Goal: Book appointment/travel/reservation

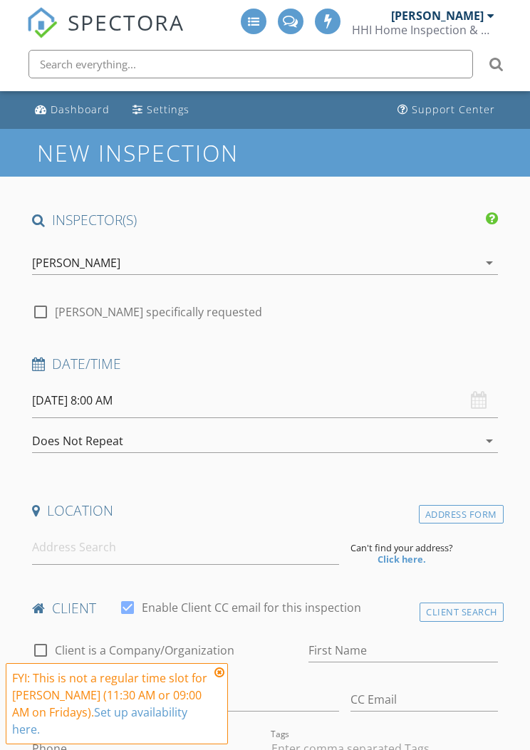
click at [474, 19] on div "[PERSON_NAME]" at bounding box center [437, 16] width 93 height 14
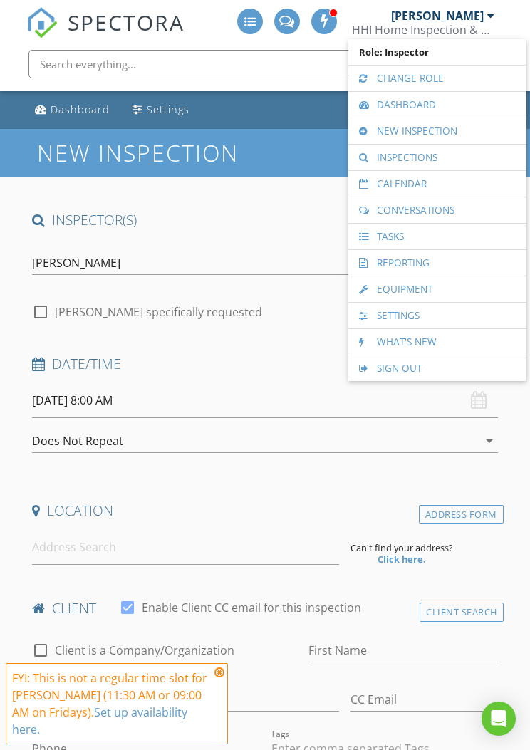
click at [444, 186] on link "Calendar" at bounding box center [437, 184] width 164 height 26
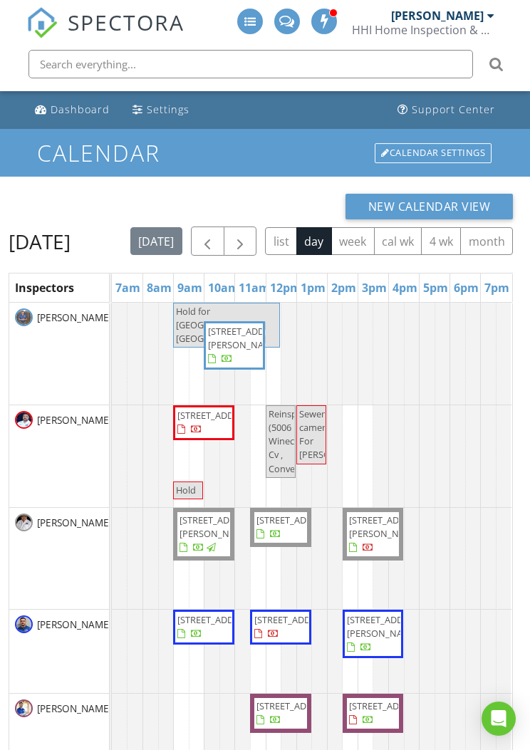
click at [249, 237] on span "button" at bounding box center [239, 241] width 17 height 17
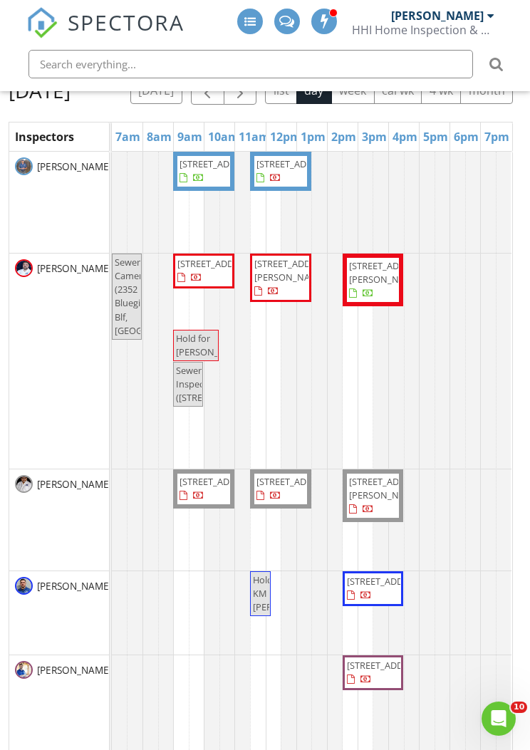
scroll to position [150, 0]
click at [493, 105] on div "[DATE] list day week cal wk 4 wk month" at bounding box center [321, 90] width 382 height 29
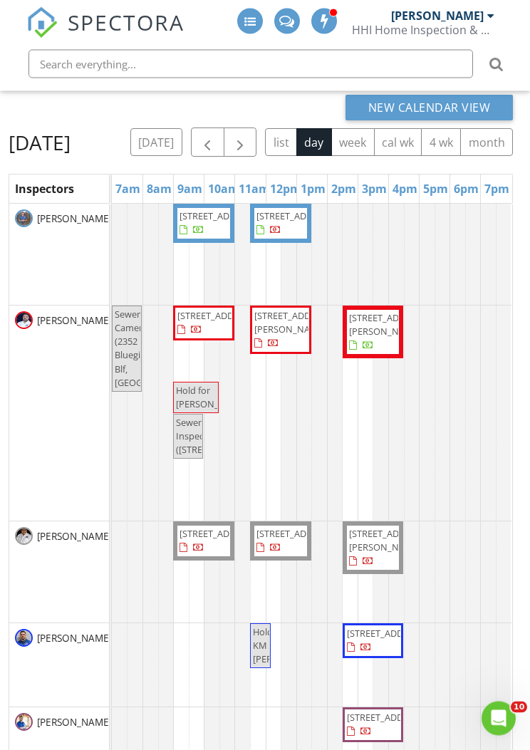
scroll to position [99, 0]
click at [257, 137] on button "button" at bounding box center [240, 141] width 33 height 29
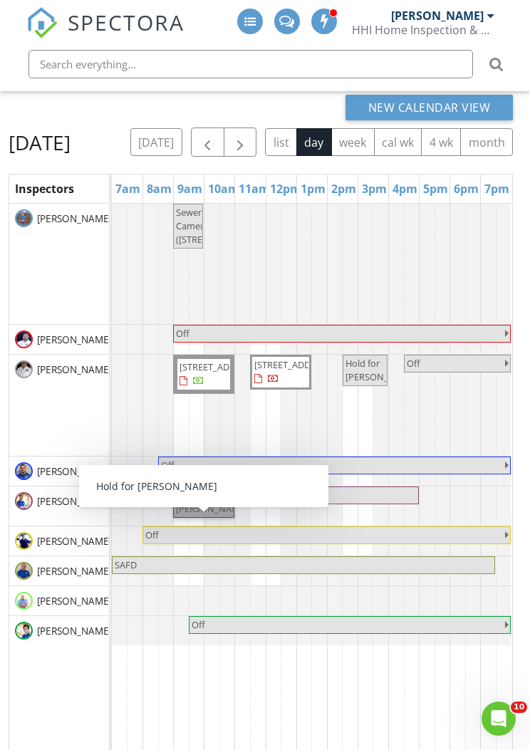
click at [210, 518] on link "Hold for [PERSON_NAME]" at bounding box center [203, 501] width 61 height 31
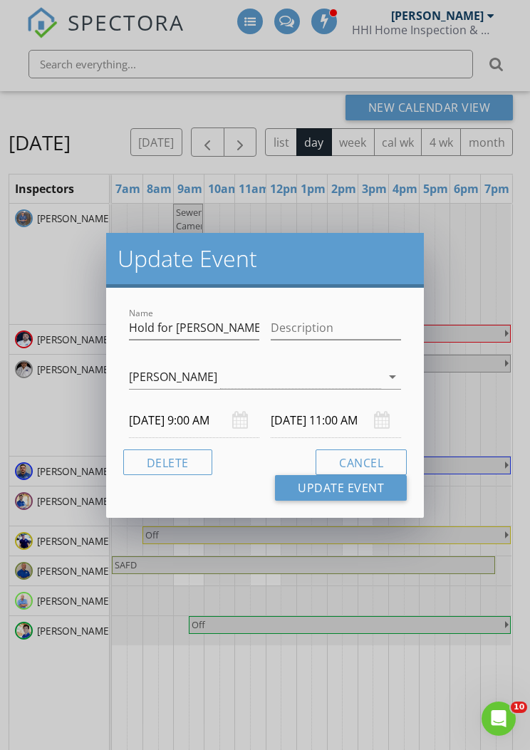
click at [184, 465] on button "Delete" at bounding box center [167, 462] width 89 height 26
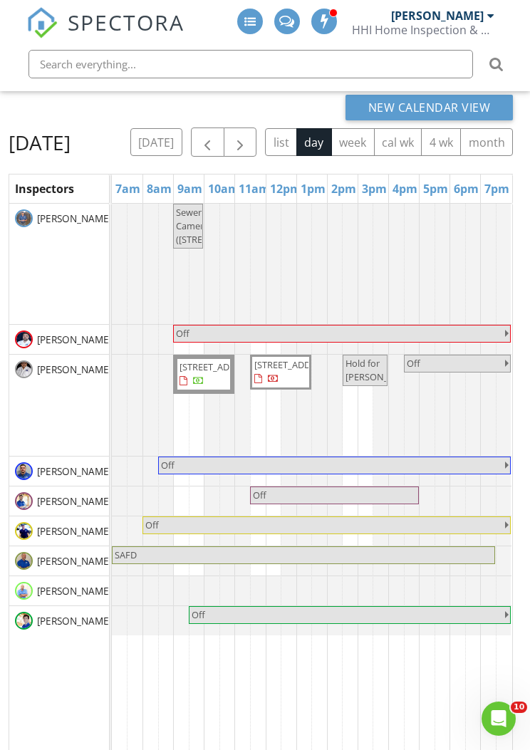
click at [249, 139] on span "button" at bounding box center [239, 142] width 17 height 17
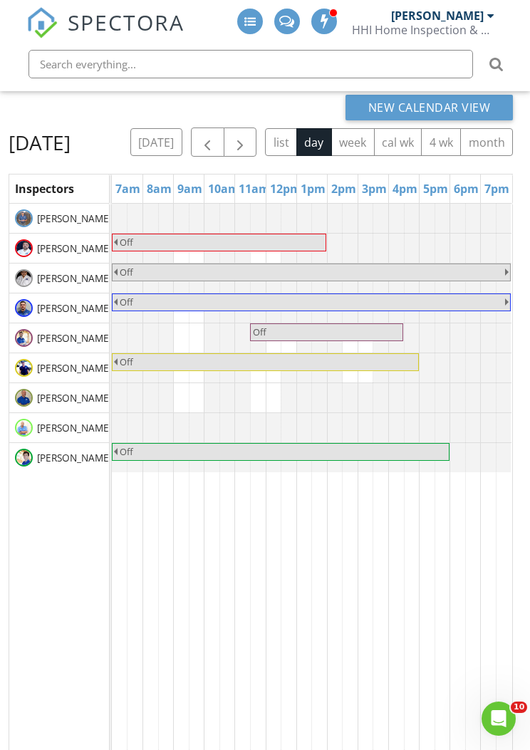
click at [182, 150] on button "[DATE]" at bounding box center [156, 142] width 52 height 28
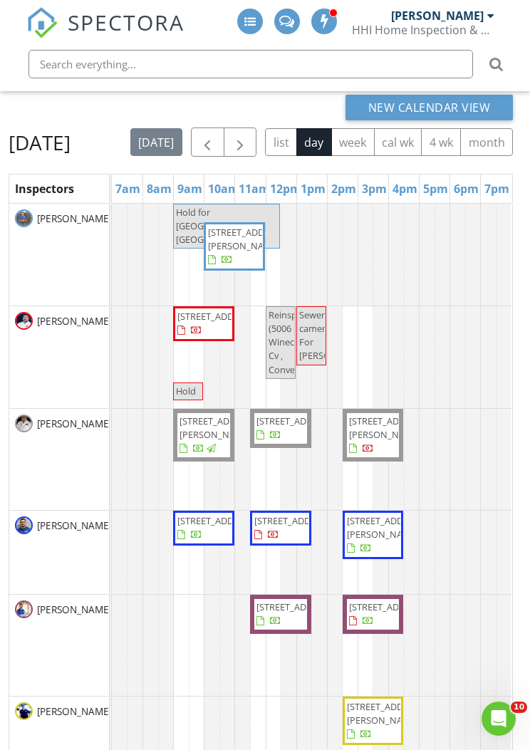
click at [257, 130] on button "button" at bounding box center [240, 141] width 33 height 29
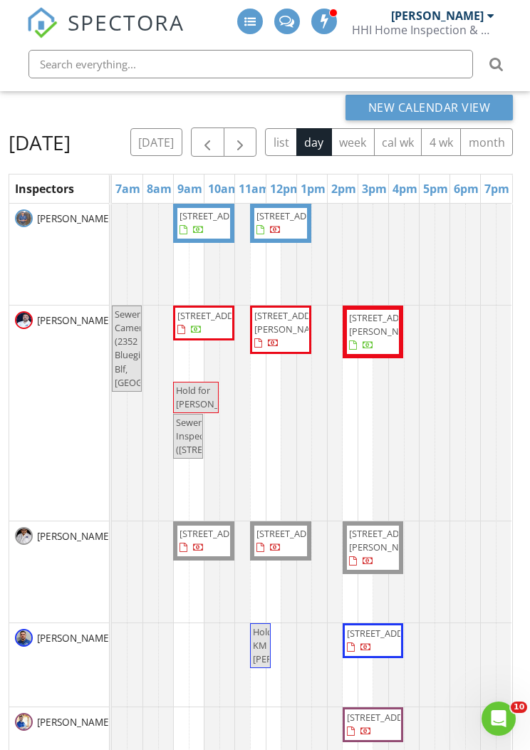
click at [182, 136] on button "[DATE]" at bounding box center [156, 142] width 52 height 28
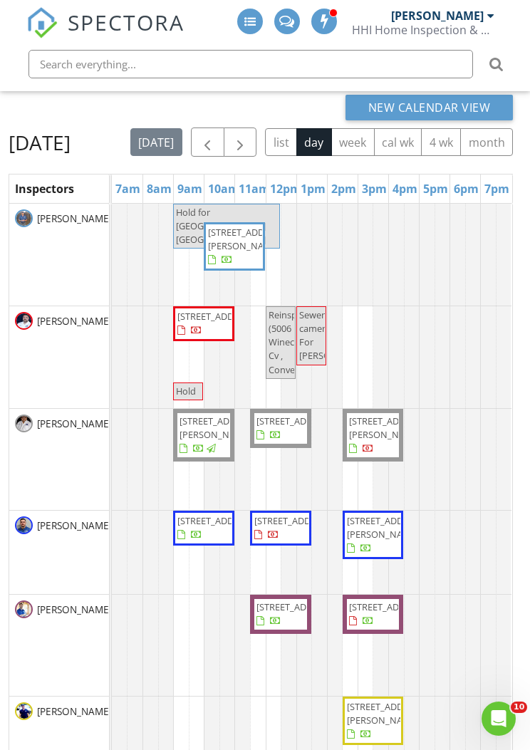
click at [257, 135] on button "button" at bounding box center [240, 141] width 33 height 29
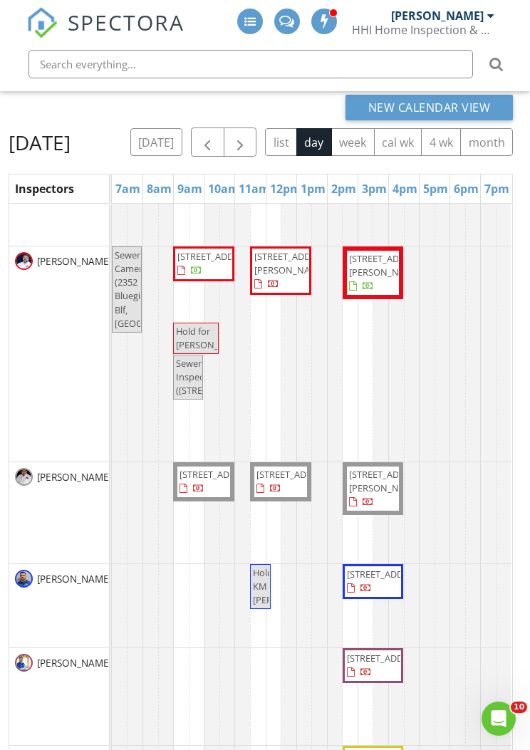
scroll to position [83, 0]
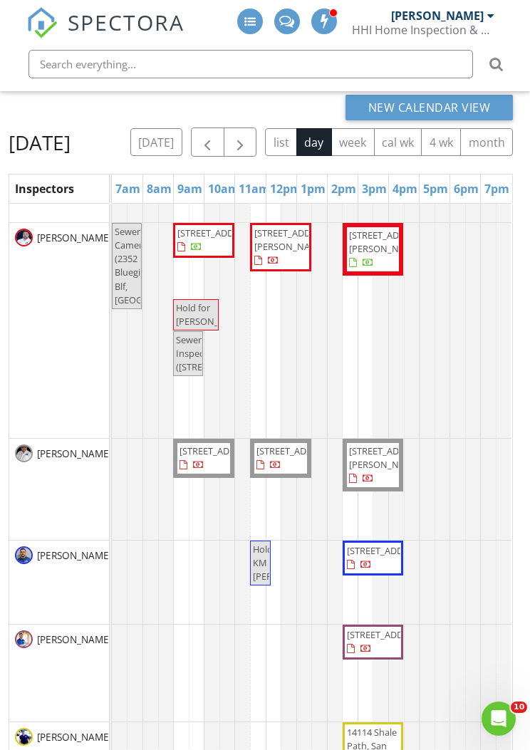
click at [249, 140] on span "button" at bounding box center [239, 142] width 17 height 17
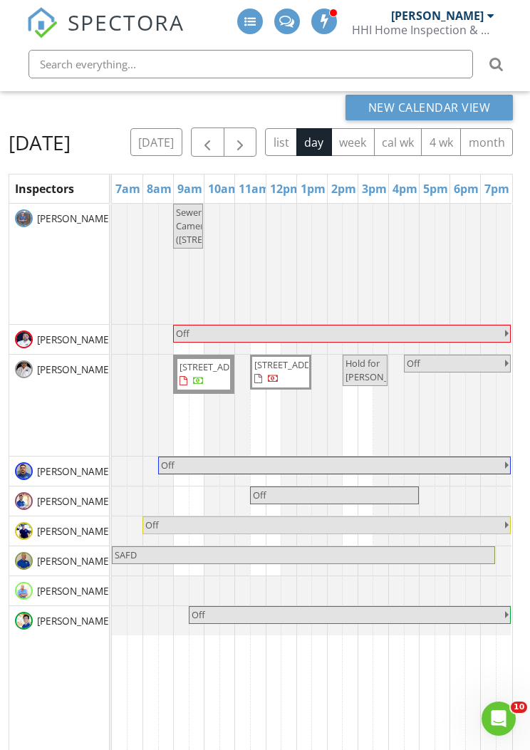
click at [257, 144] on button "button" at bounding box center [240, 141] width 33 height 29
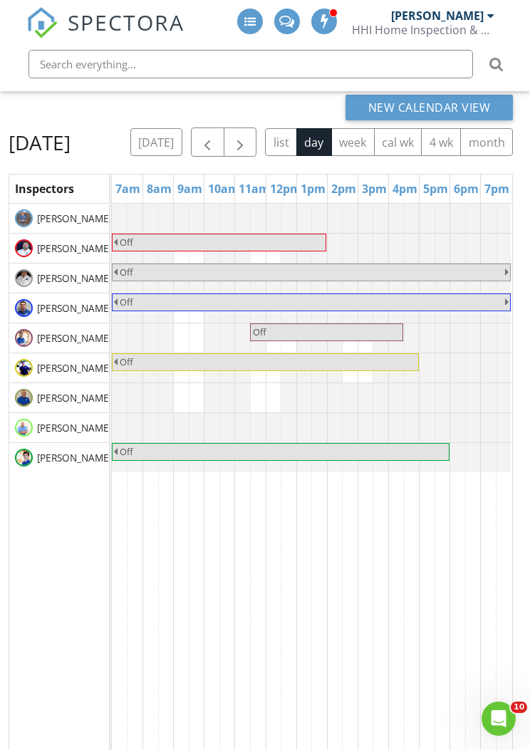
click at [216, 139] on span "button" at bounding box center [207, 142] width 17 height 17
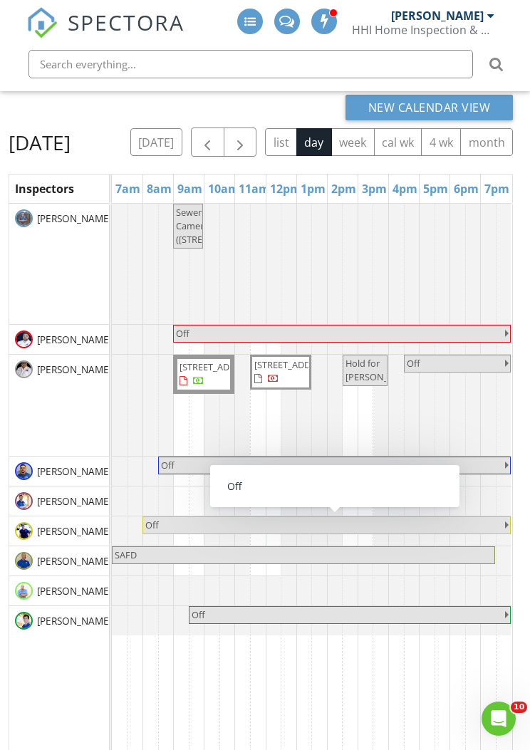
click at [326, 504] on link "Off" at bounding box center [334, 495] width 169 height 18
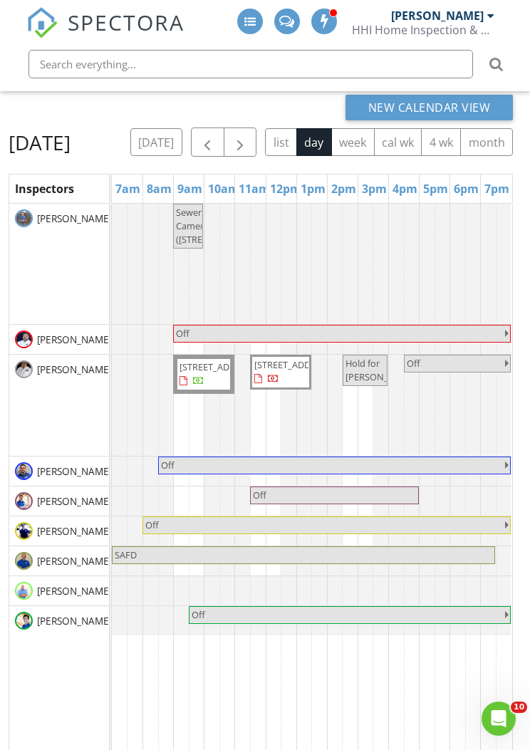
select select "7"
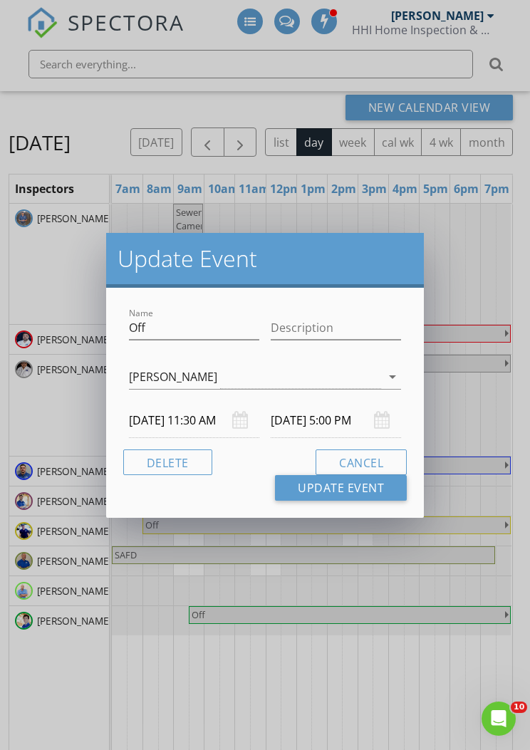
click at [217, 416] on input "[DATE] 11:30 AM" at bounding box center [194, 420] width 130 height 35
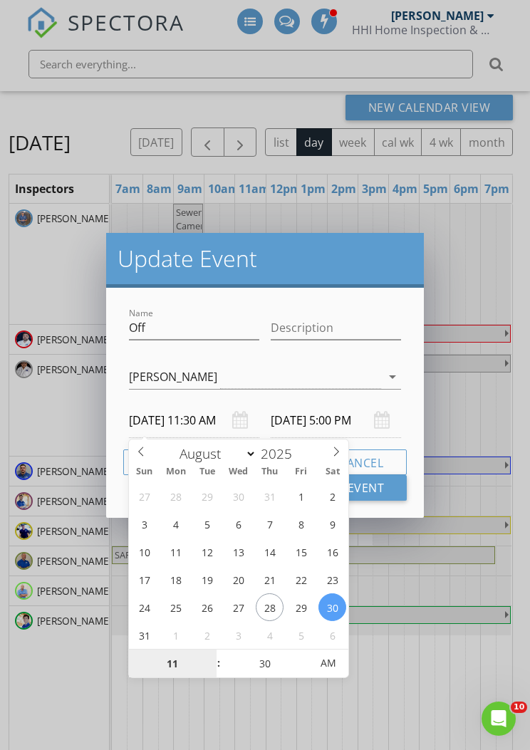
click at [179, 665] on input "11" at bounding box center [173, 664] width 88 height 28
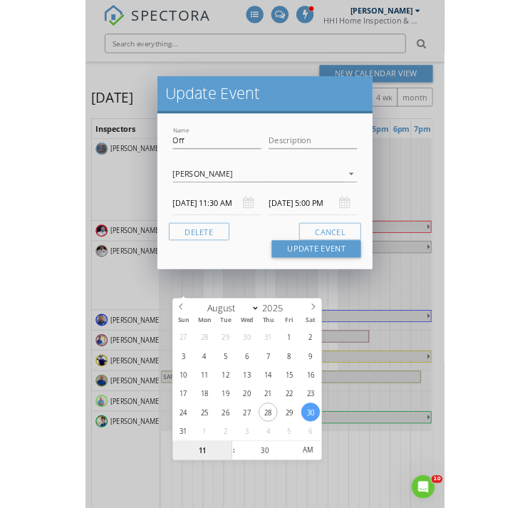
scroll to position [235, 0]
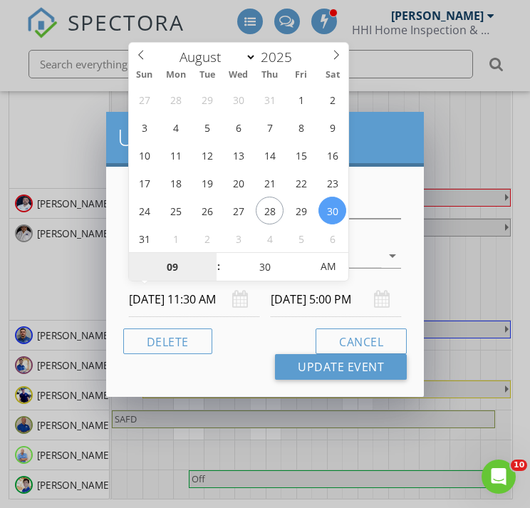
type input "09"
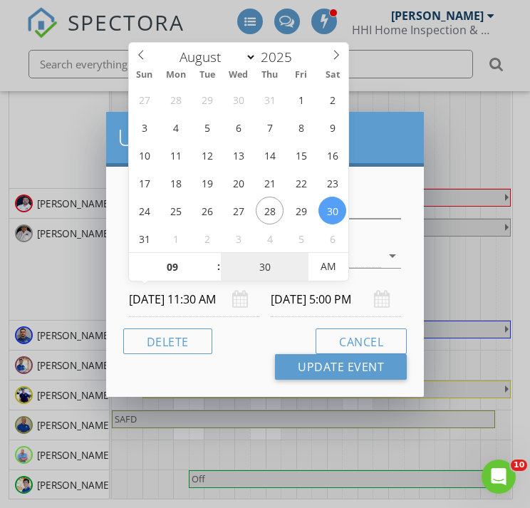
click at [274, 269] on input "30" at bounding box center [265, 267] width 88 height 28
type input "[DATE] 9:30 AM"
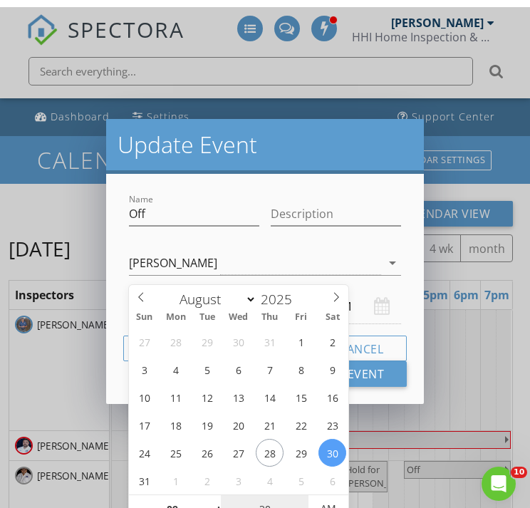
type input "[DATE] 3:00 PM"
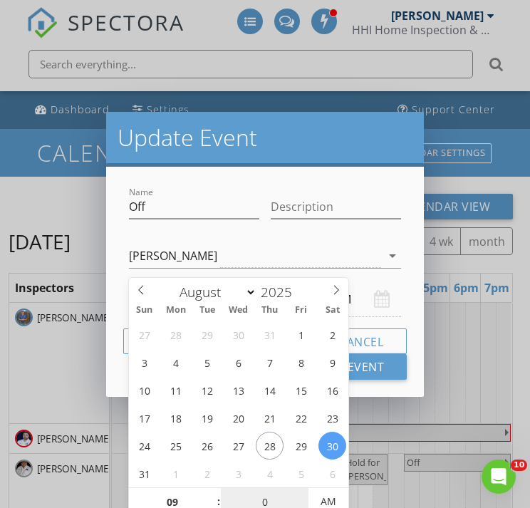
type input "00"
click at [317, 232] on div at bounding box center [336, 228] width 130 height 9
type input "[DATE] 9:00 AM"
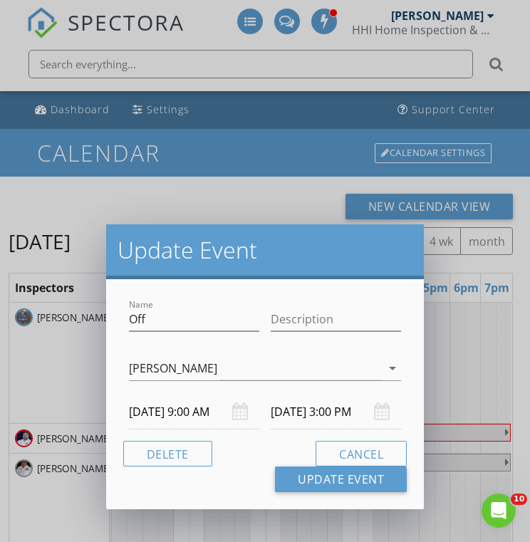
type input "02"
type input "30"
type input "[DATE] 2:30 PM"
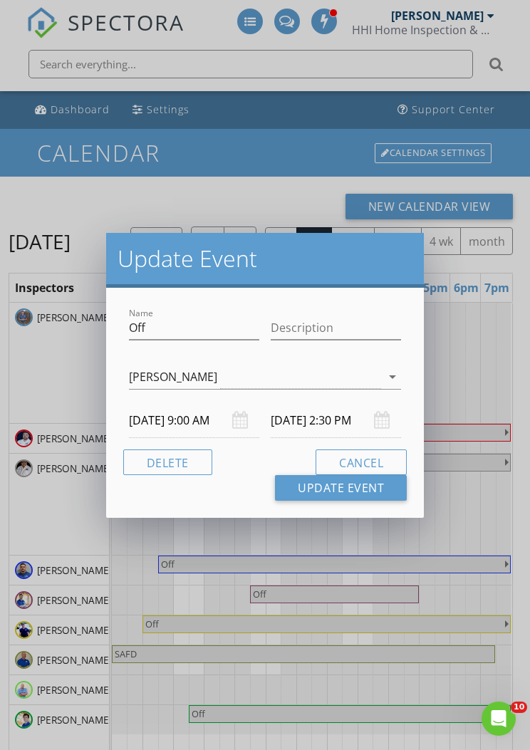
click at [358, 414] on input "[DATE] 2:30 PM" at bounding box center [336, 420] width 130 height 35
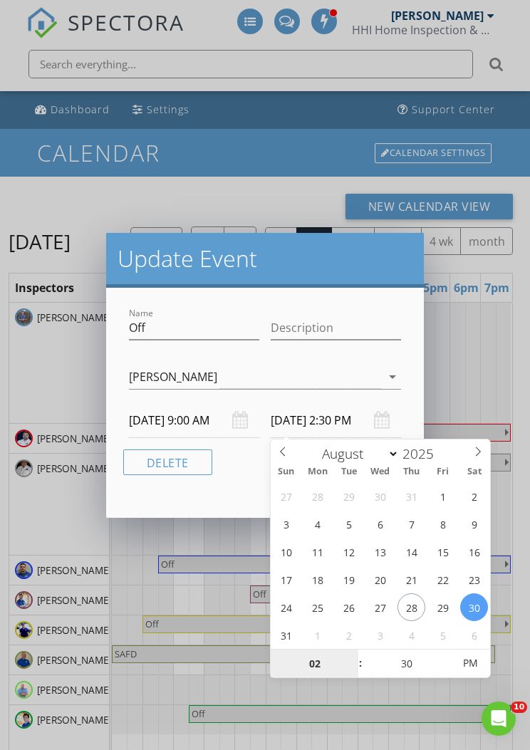
click at [330, 664] on input "02" at bounding box center [315, 664] width 88 height 28
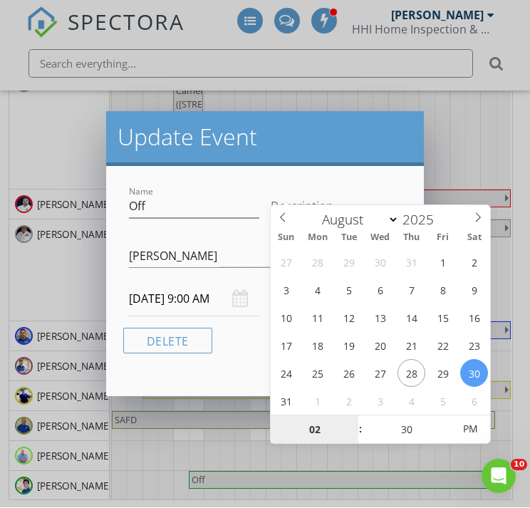
scroll to position [234, 0]
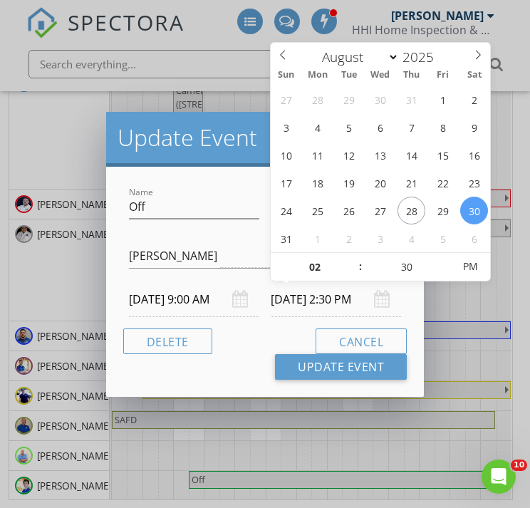
click at [384, 340] on button "Cancel" at bounding box center [361, 341] width 91 height 26
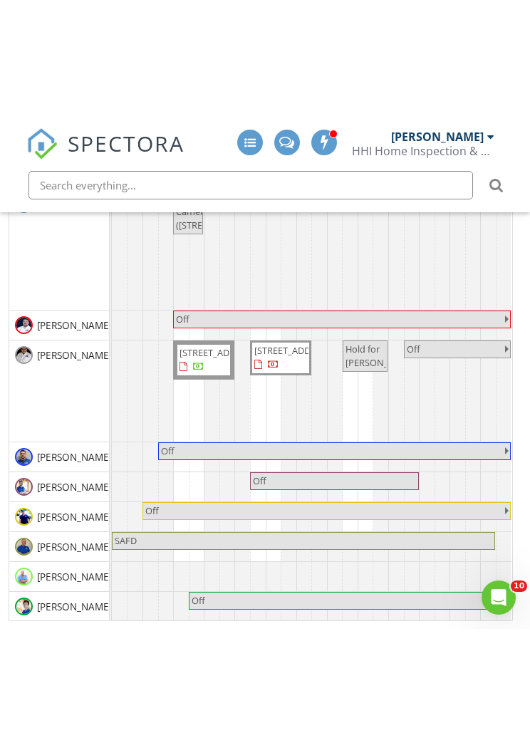
scroll to position [0, 0]
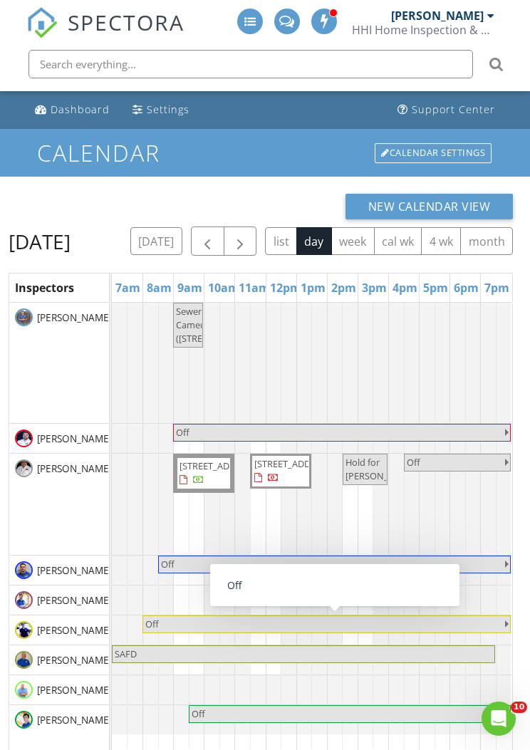
click at [333, 603] on link "Off" at bounding box center [334, 594] width 169 height 18
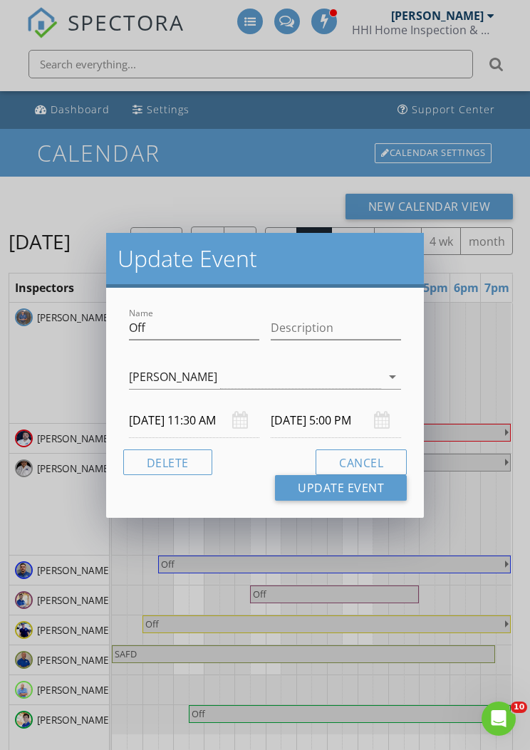
click at [221, 410] on input "[DATE] 11:30 AM" at bounding box center [194, 420] width 130 height 35
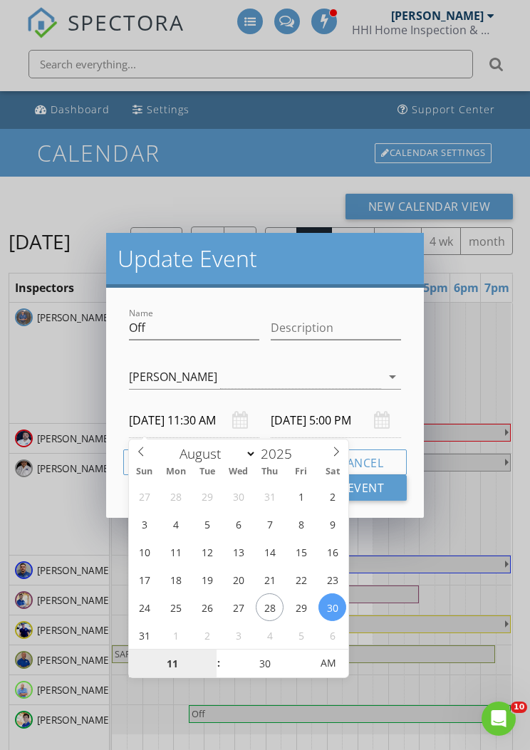
click at [159, 659] on input "11" at bounding box center [173, 664] width 88 height 28
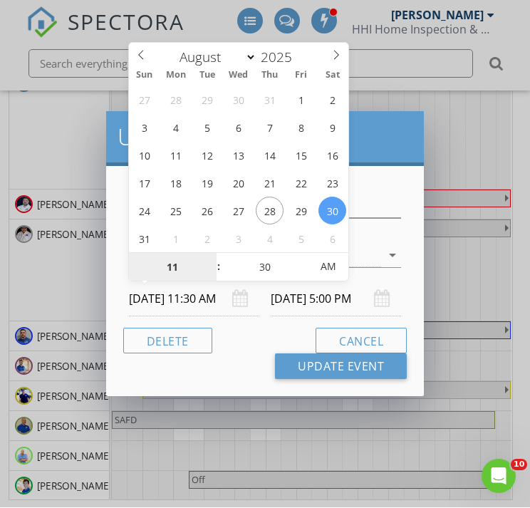
scroll to position [234, 0]
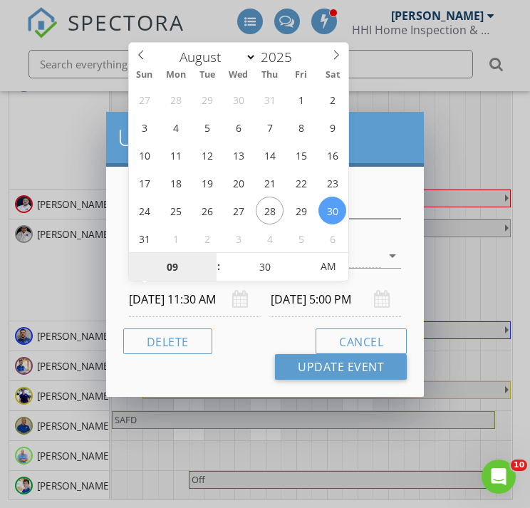
type input "09"
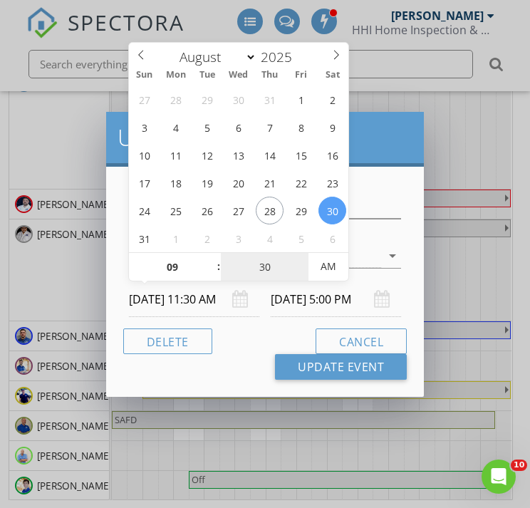
click at [273, 263] on input "30" at bounding box center [265, 267] width 88 height 28
type input "[DATE] 9:30 AM"
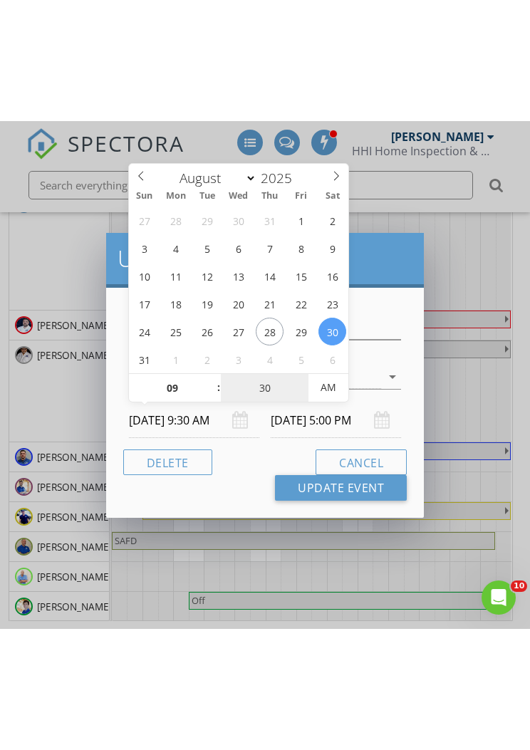
scroll to position [0, 0]
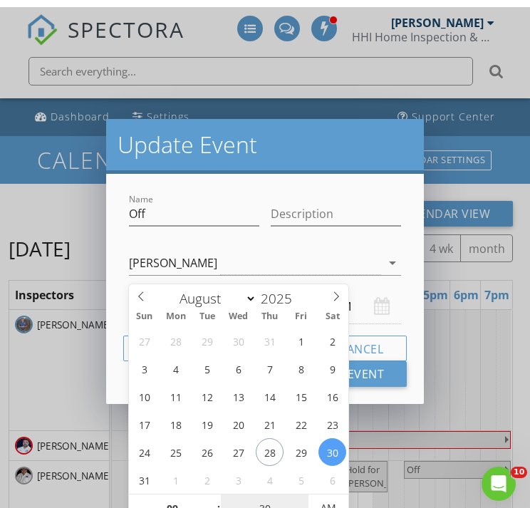
type input "[DATE] 3:00 PM"
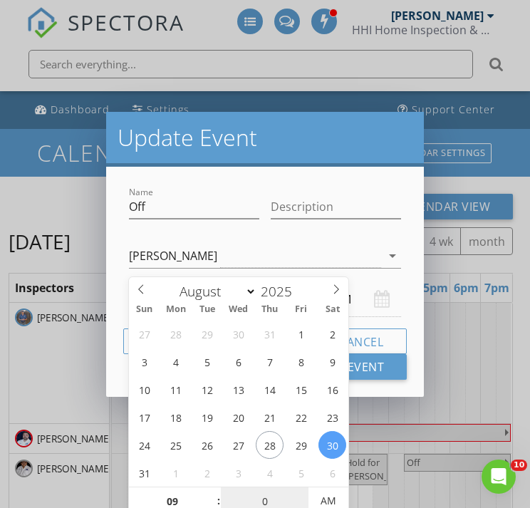
type input "00"
click at [343, 229] on div at bounding box center [336, 228] width 130 height 9
type input "[DATE] 9:00 AM"
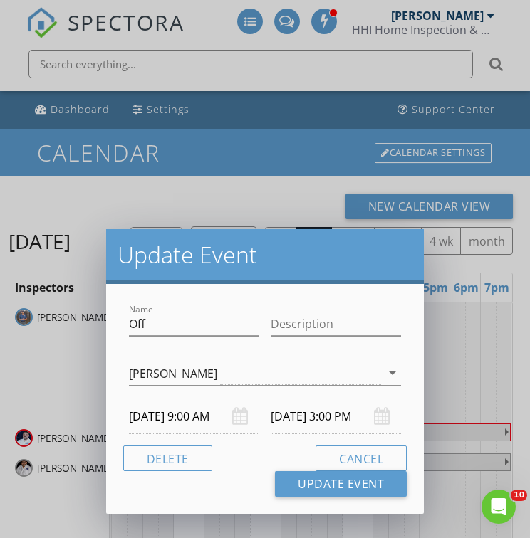
type input "02"
type input "30"
type input "[DATE] 2:30 PM"
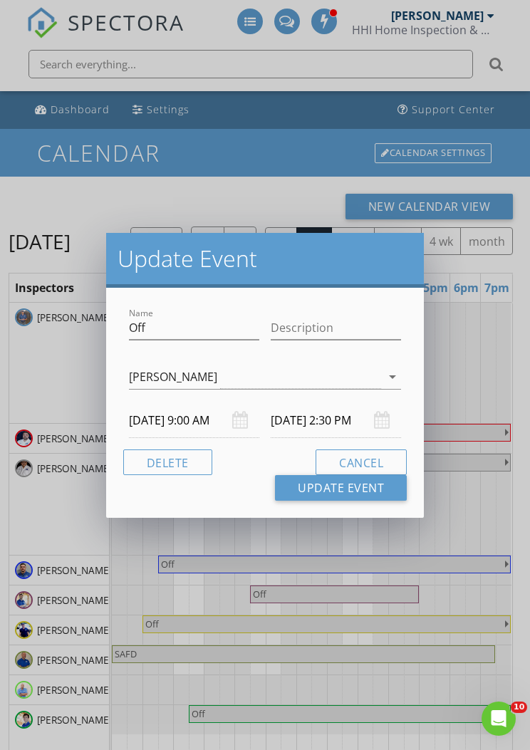
click at [316, 421] on input "[DATE] 2:30 PM" at bounding box center [336, 420] width 130 height 35
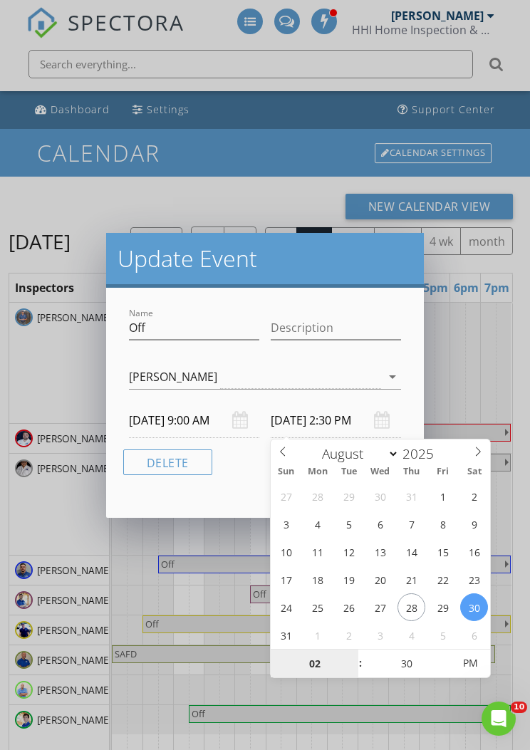
click at [325, 653] on input "02" at bounding box center [315, 664] width 88 height 28
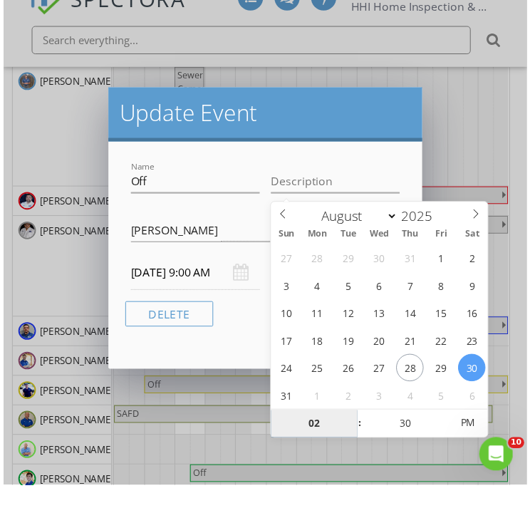
scroll to position [235, 0]
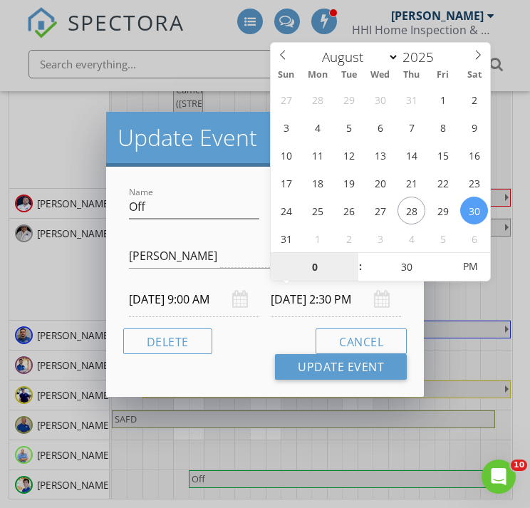
type input "04"
click at [242, 238] on div "[PERSON_NAME] [PERSON_NAME] [PERSON_NAME], Jr [PERSON_NAME] [PERSON_NAME] [PERS…" at bounding box center [265, 259] width 272 height 46
type input "[DATE] 4:30 PM"
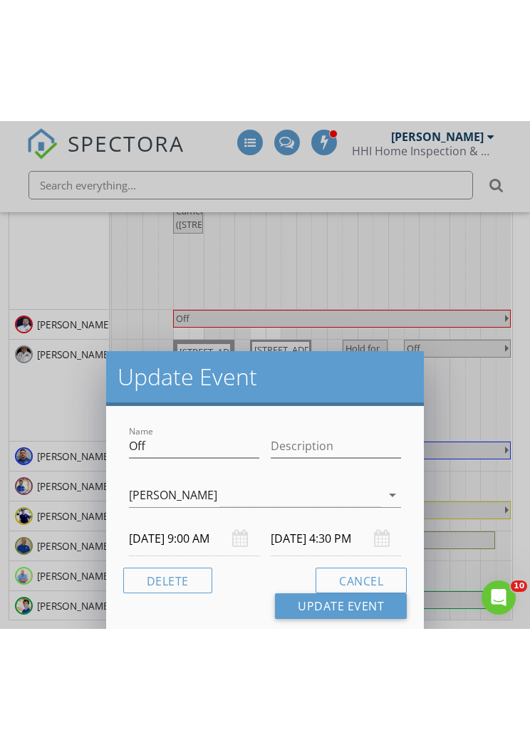
scroll to position [0, 0]
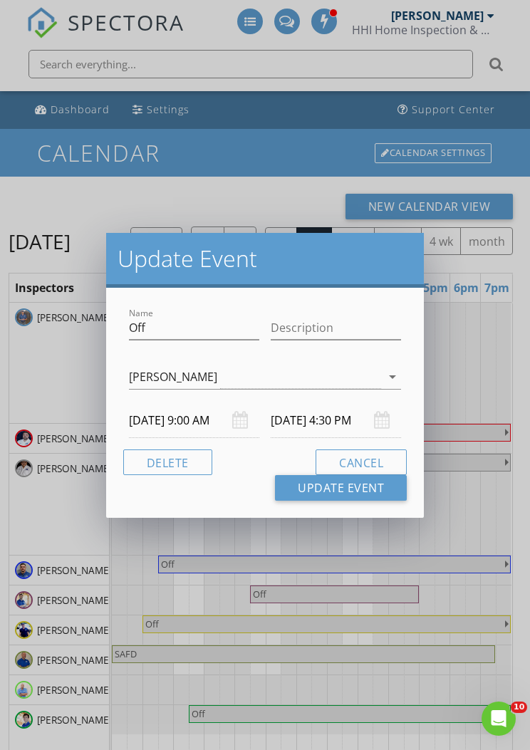
click at [360, 486] on button "Update Event" at bounding box center [341, 488] width 132 height 26
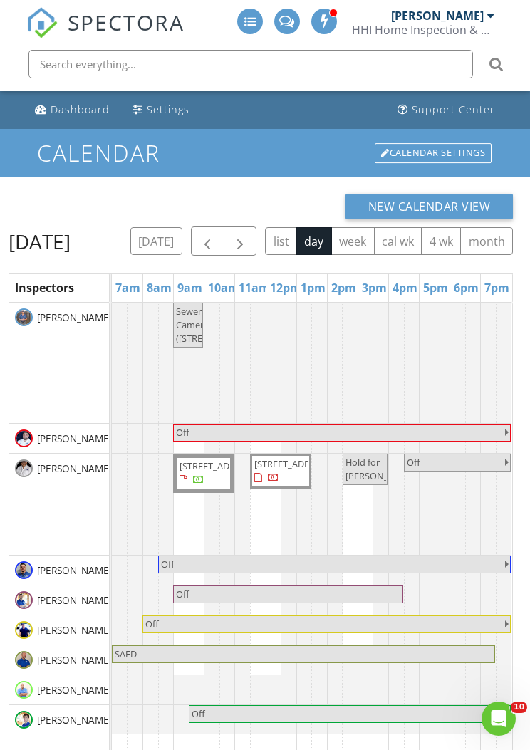
click at [257, 242] on button "button" at bounding box center [240, 240] width 33 height 29
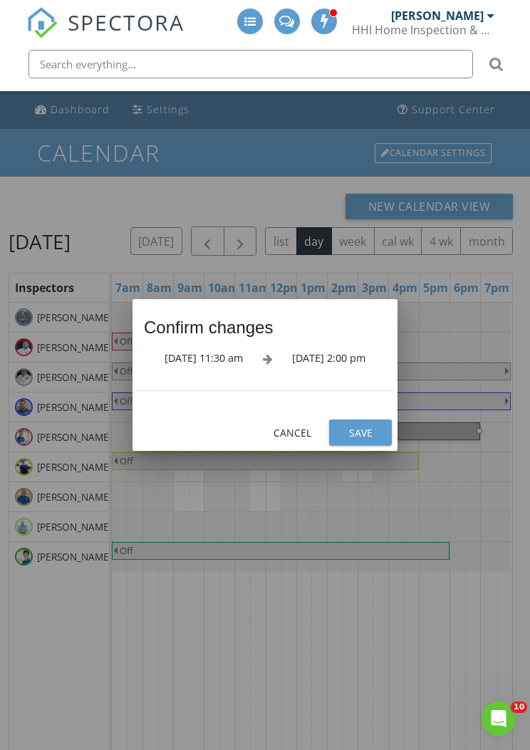
click at [367, 433] on div "Save" at bounding box center [360, 432] width 40 height 15
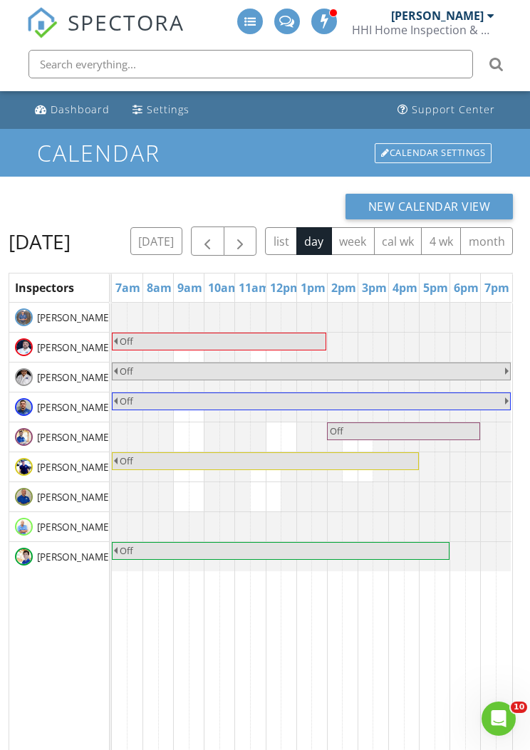
click at [216, 244] on span "button" at bounding box center [207, 241] width 17 height 17
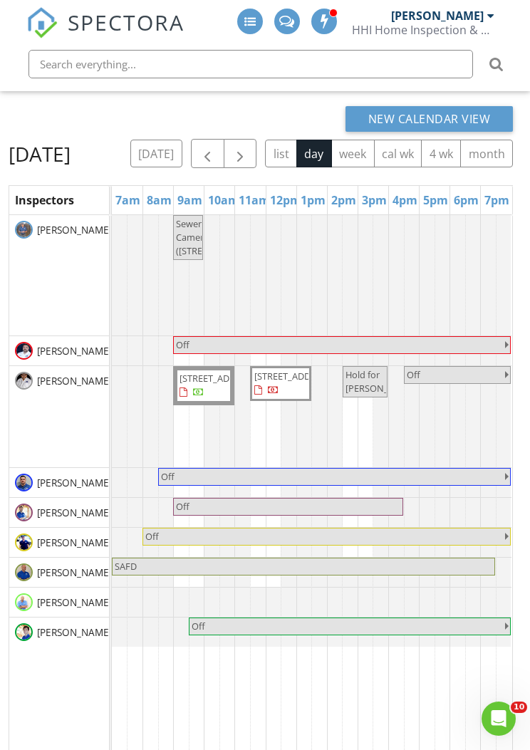
scroll to position [80, 0]
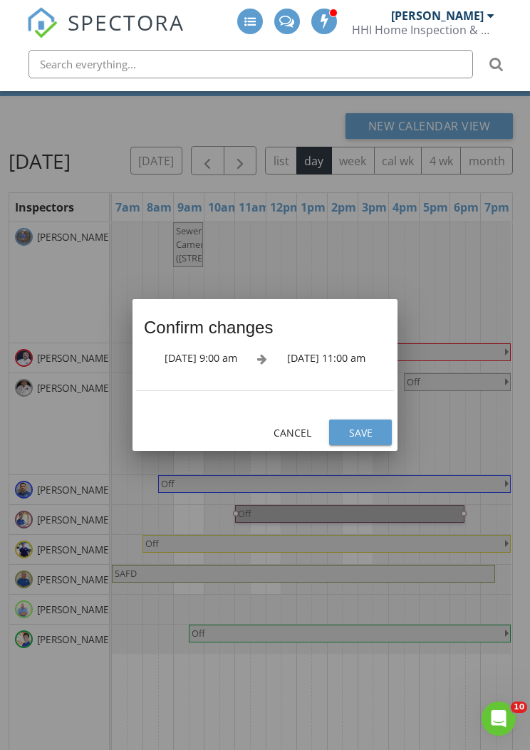
click at [291, 445] on button "Cancel" at bounding box center [292, 432] width 63 height 26
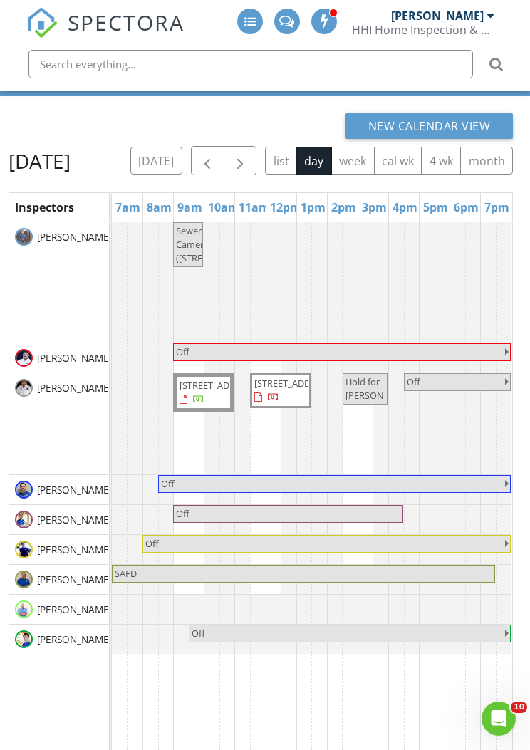
click at [182, 163] on button "[DATE]" at bounding box center [156, 161] width 52 height 28
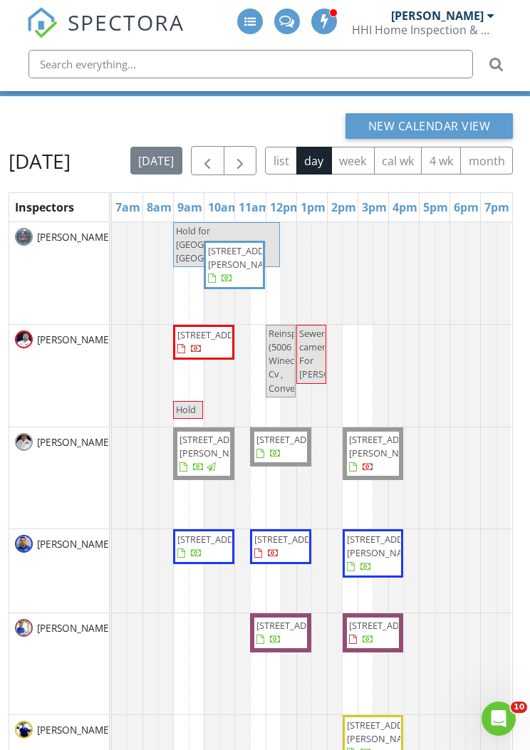
click at [249, 152] on span "button" at bounding box center [239, 160] width 17 height 17
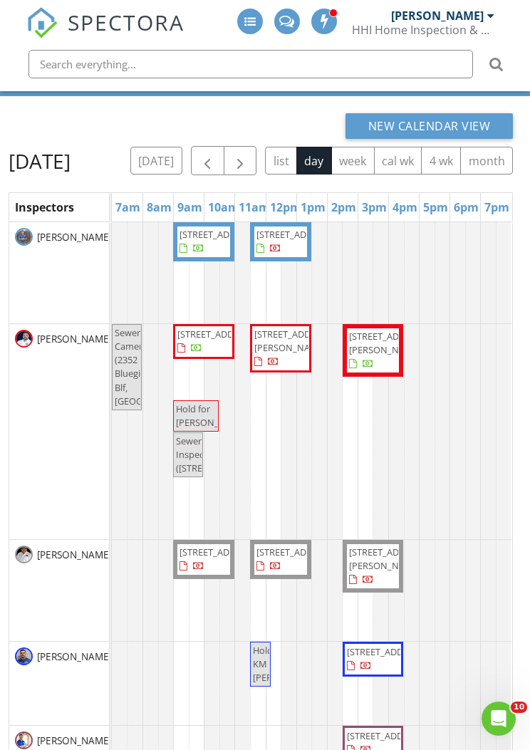
click at [529, 170] on div "New Calendar View [DATE] [DATE] list day week cal wk 4 wk month Inspectors 7am …" at bounding box center [265, 500] width 530 height 808
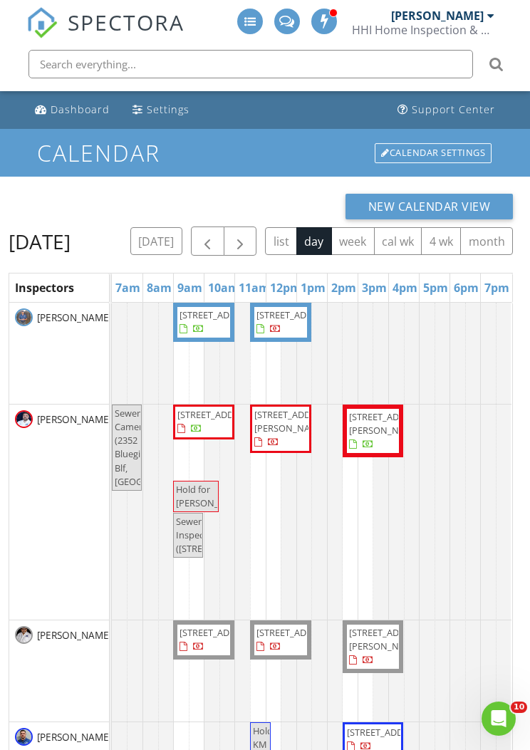
click at [257, 236] on button "button" at bounding box center [240, 240] width 33 height 29
